Goal: Find specific page/section: Find specific page/section

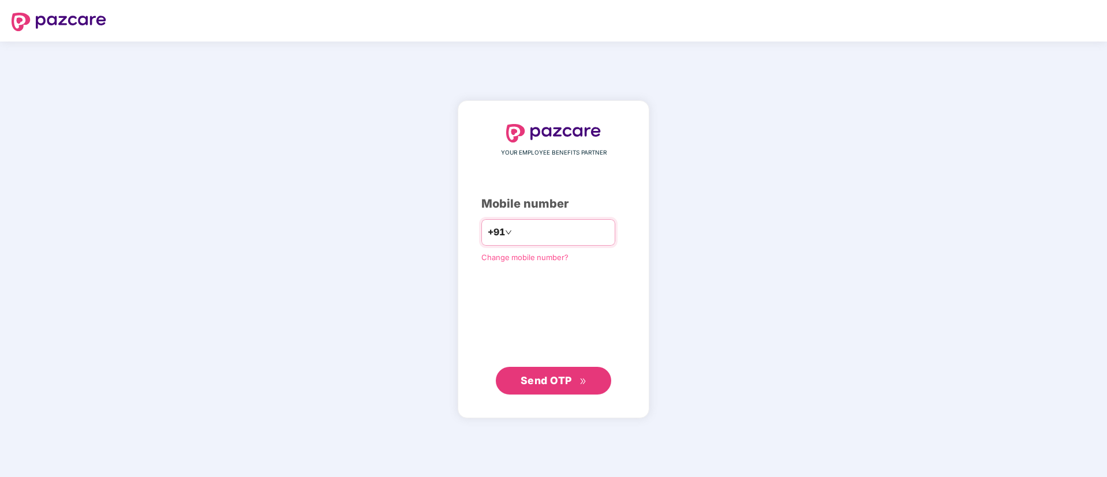
click at [544, 229] on input "number" at bounding box center [561, 232] width 95 height 18
type input "**********"
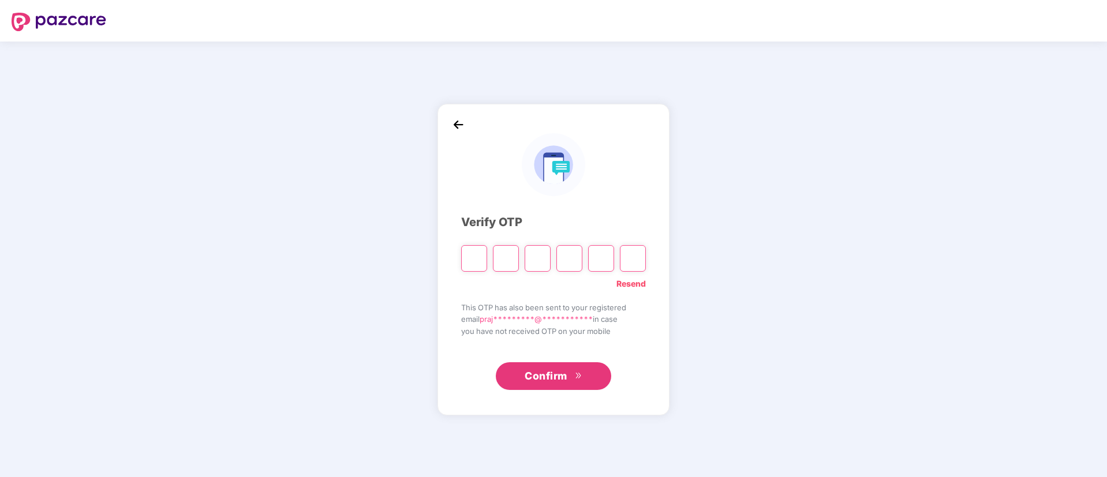
type input "*"
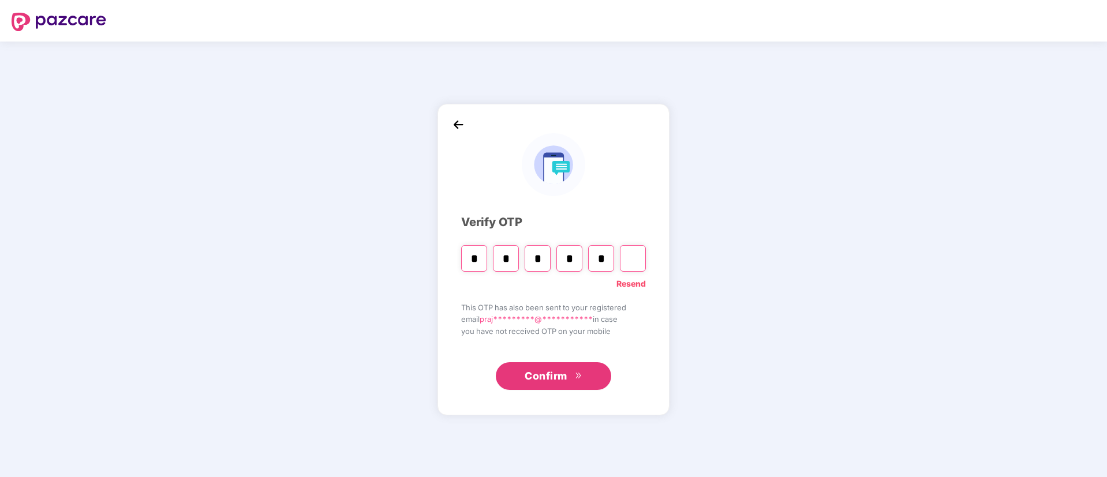
type input "*"
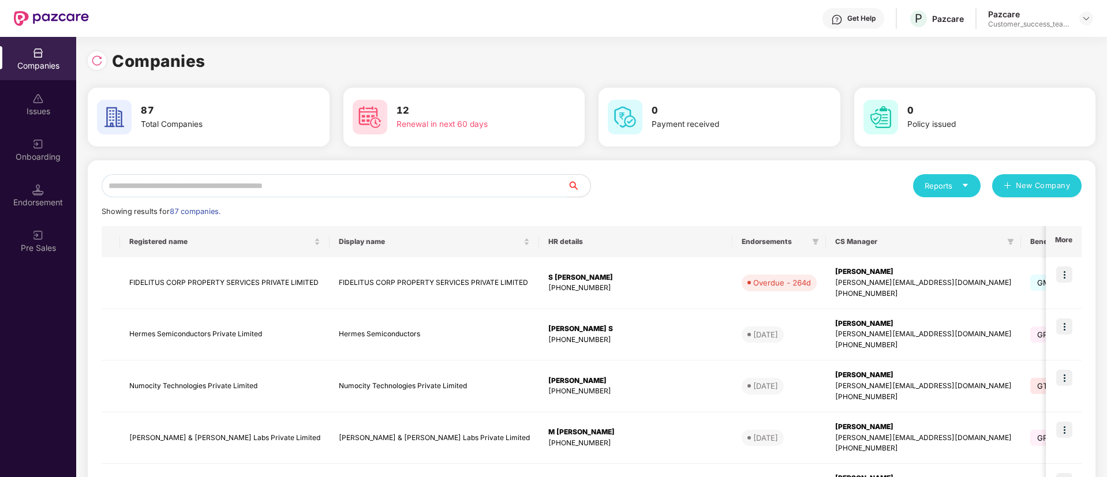
click at [963, 182] on icon "caret-down" at bounding box center [966, 186] width 8 height 8
click at [971, 220] on div "Companies" at bounding box center [971, 216] width 102 height 13
click at [947, 187] on div "Reports" at bounding box center [947, 186] width 44 height 12
click at [971, 221] on div "Companies" at bounding box center [971, 216] width 102 height 13
click at [962, 185] on icon "caret-down" at bounding box center [966, 186] width 8 height 8
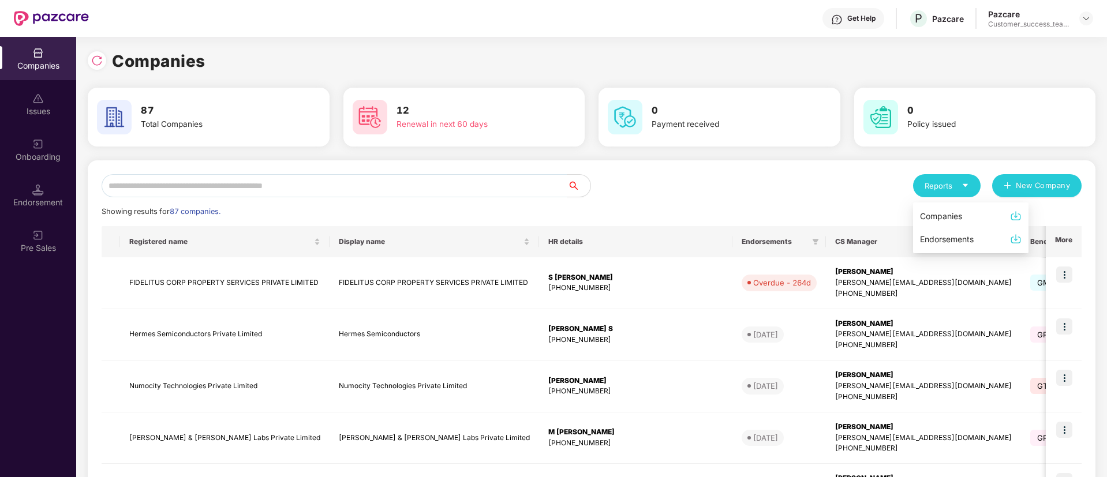
click at [948, 216] on div "Companies" at bounding box center [941, 216] width 42 height 13
